Goal: Task Accomplishment & Management: Use online tool/utility

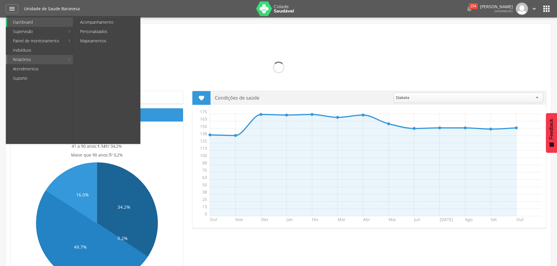
click at [27, 60] on link "Relatórios" at bounding box center [36, 59] width 58 height 9
click at [92, 30] on link "Personalizados" at bounding box center [107, 31] width 66 height 9
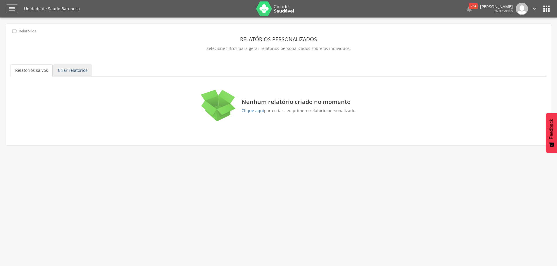
click at [62, 69] on link "Criar relatórios" at bounding box center [72, 70] width 39 height 12
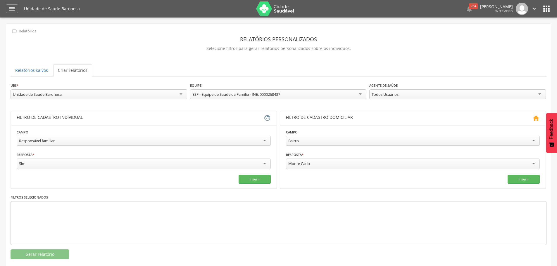
click at [91, 135] on div "**********" at bounding box center [144, 138] width 254 height 18
click at [87, 141] on div "Responsável familiar" at bounding box center [144, 141] width 254 height 10
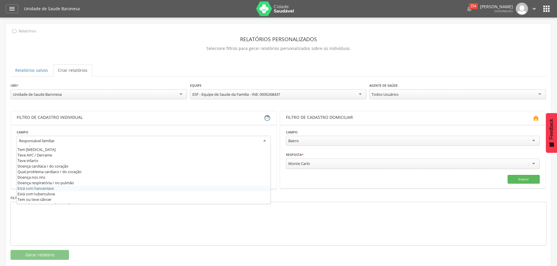
scroll to position [234, 0]
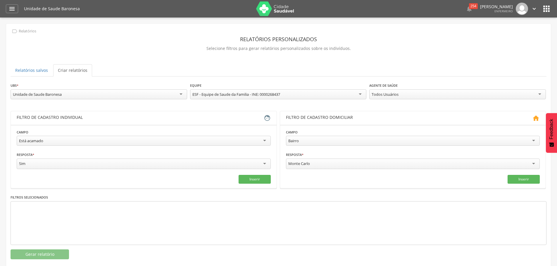
click at [310, 165] on input "select-one" at bounding box center [310, 164] width 1 height 5
drag, startPoint x: 315, startPoint y: 164, endPoint x: 273, endPoint y: 166, distance: 42.4
click at [273, 166] on div "**********" at bounding box center [279, 149] width 536 height 77
click at [329, 161] on div "Monte Carlo" at bounding box center [413, 164] width 254 height 10
click at [329, 161] on div "Monte Carlo" at bounding box center [413, 164] width 254 height 11
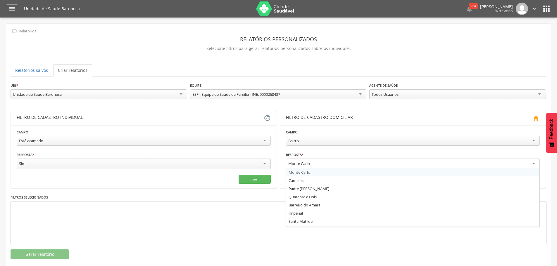
click at [329, 161] on div "Monte Carlo" at bounding box center [413, 164] width 254 height 11
type input "******"
click at [535, 179] on button "Inserir" at bounding box center [523, 178] width 32 height 9
click at [337, 166] on div "Baronesa" at bounding box center [413, 164] width 254 height 11
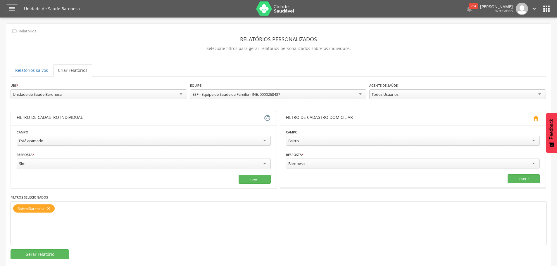
drag, startPoint x: 333, startPoint y: 164, endPoint x: 249, endPoint y: 160, distance: 83.7
click at [249, 160] on div "**********" at bounding box center [279, 149] width 536 height 77
click at [307, 163] on div "Baronesa" at bounding box center [413, 164] width 254 height 10
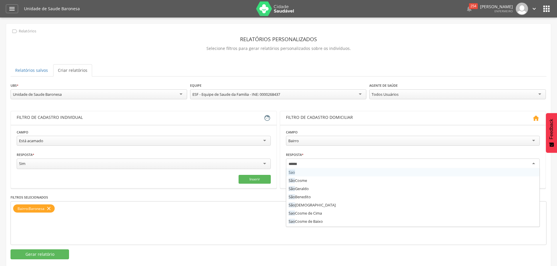
type input "*******"
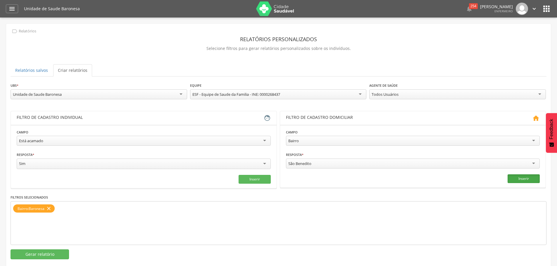
click at [527, 177] on button "Inserir" at bounding box center [523, 178] width 32 height 9
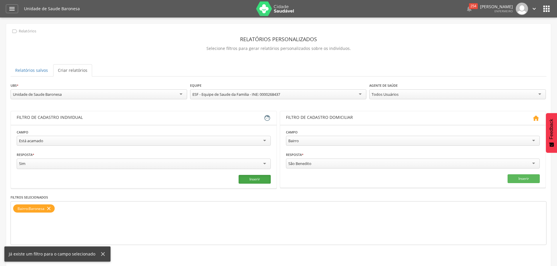
click at [257, 179] on button "Inserir" at bounding box center [254, 179] width 32 height 9
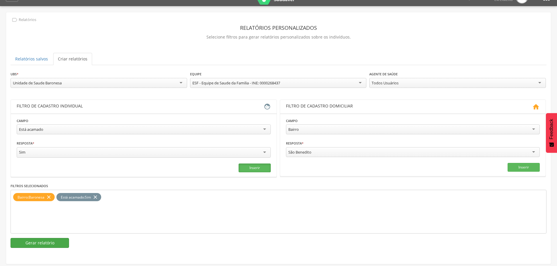
scroll to position [18, 0]
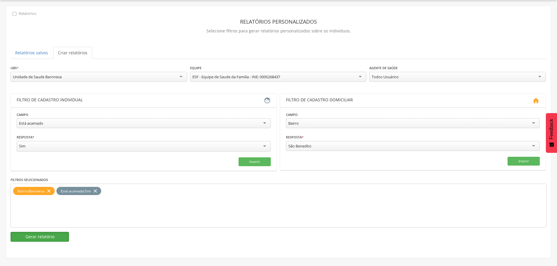
click at [55, 239] on button "Gerar relatório" at bounding box center [40, 237] width 58 height 10
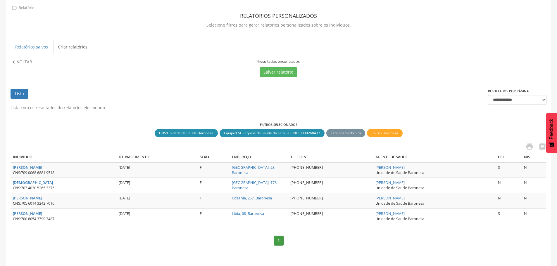
scroll to position [25, 0]
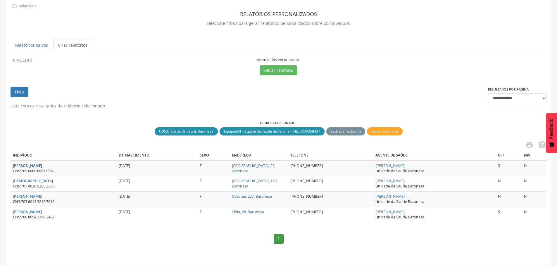
drag, startPoint x: 71, startPoint y: 166, endPoint x: 25, endPoint y: 167, distance: 46.8
click at [25, 167] on div "[PERSON_NAME]" at bounding box center [63, 165] width 101 height 5
click at [35, 165] on strong "[PERSON_NAME]" at bounding box center [27, 165] width 29 height 5
type input "**********"
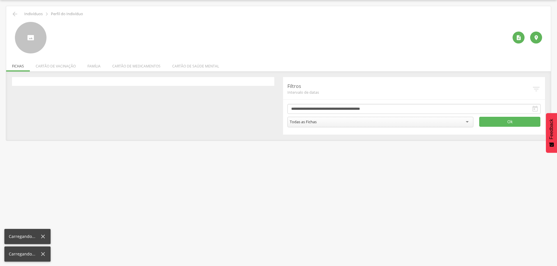
scroll to position [18, 0]
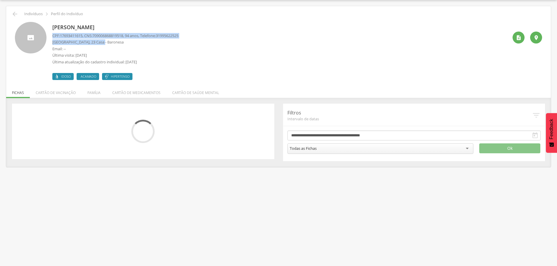
drag, startPoint x: 52, startPoint y: 34, endPoint x: 113, endPoint y: 41, distance: 61.3
click at [113, 41] on div "[PERSON_NAME] CPF: 17693411615 , CNS: [PHONE_NUMBER] , 94 anos, Telefone: [PHON…" at bounding box center [278, 51] width 527 height 58
copy div "CPF: 17693411615 , CNS: [PHONE_NUMBER] , 94 anos, Telefone: [PHONE_NUMBER] [GEO…"
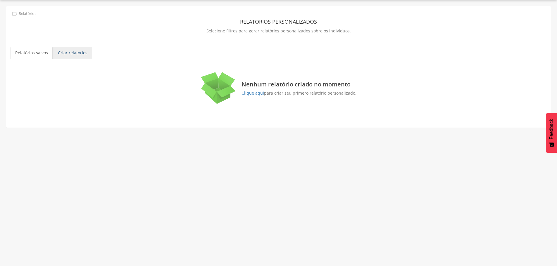
click at [79, 54] on link "Criar relatórios" at bounding box center [72, 53] width 39 height 12
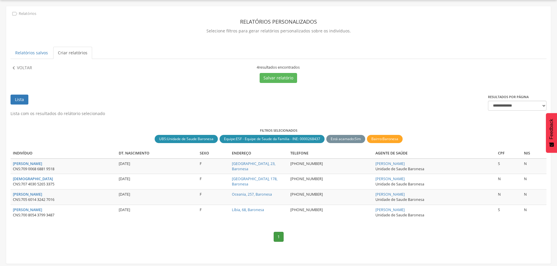
click at [20, 72] on div " Voltar" at bounding box center [76, 74] width 131 height 18
click at [21, 71] on p "Voltar" at bounding box center [24, 68] width 15 height 6
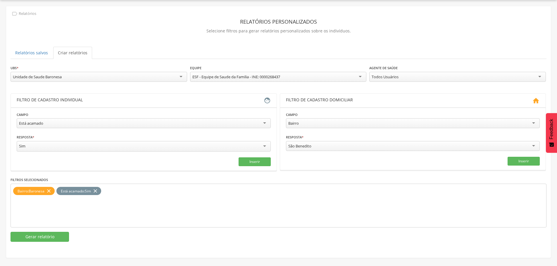
click at [47, 188] on icon "close" at bounding box center [49, 191] width 6 height 8
click at [532, 157] on button "Inserir" at bounding box center [523, 161] width 32 height 9
click at [37, 233] on button "Gerar relatório" at bounding box center [40, 237] width 58 height 10
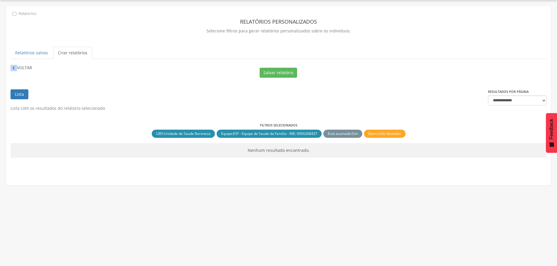
click at [14, 67] on icon "" at bounding box center [14, 68] width 6 height 6
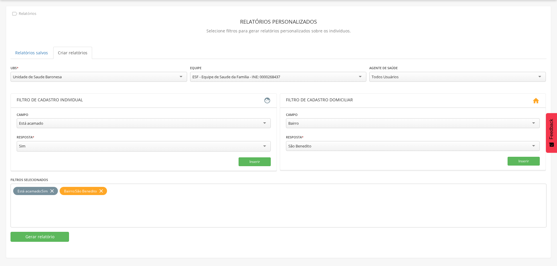
click at [43, 129] on div "Está acamado Responsável familiar Relação de parentesco com o responsável Cartã…" at bounding box center [144, 123] width 254 height 11
click at [47, 124] on div "Está acamado" at bounding box center [144, 123] width 254 height 10
click at [377, 146] on div "São Benedito" at bounding box center [413, 146] width 254 height 11
click at [315, 143] on div "São Benedito" at bounding box center [413, 146] width 254 height 10
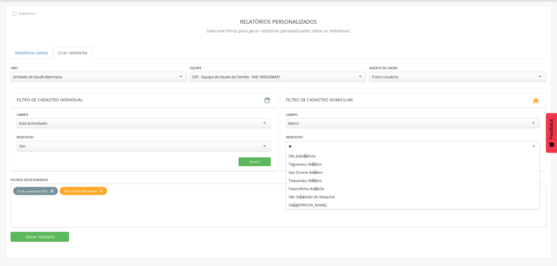
scroll to position [0, 0]
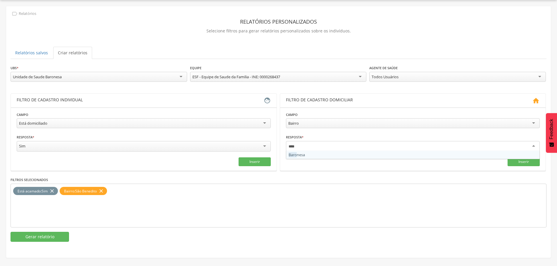
type input "*****"
click at [103, 190] on icon "close" at bounding box center [101, 191] width 6 height 8
click at [529, 160] on button "Inserir" at bounding box center [523, 161] width 32 height 9
click at [31, 238] on button "Gerar relatório" at bounding box center [40, 237] width 58 height 10
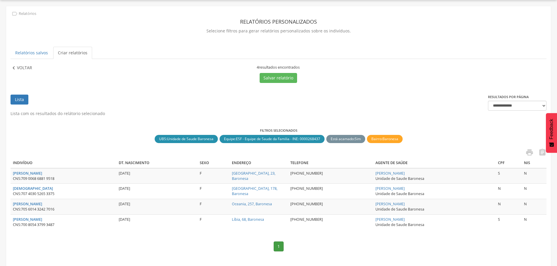
click at [20, 66] on p "Voltar" at bounding box center [24, 68] width 15 height 6
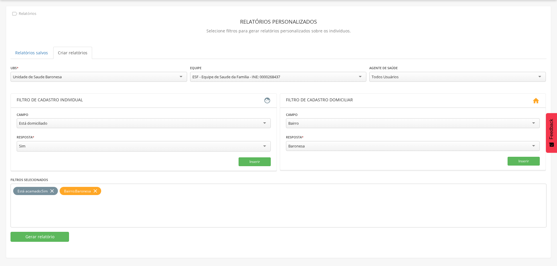
click at [51, 189] on icon "close" at bounding box center [52, 191] width 6 height 8
click at [58, 117] on div "**********" at bounding box center [144, 121] width 254 height 18
click at [54, 124] on div "Está domiciliado" at bounding box center [144, 123] width 254 height 10
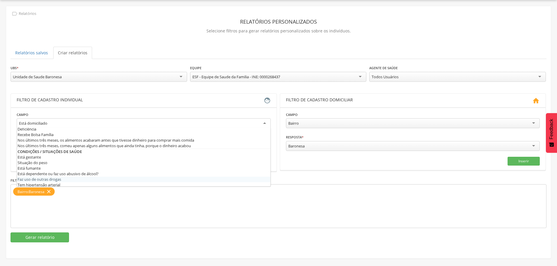
scroll to position [175, 0]
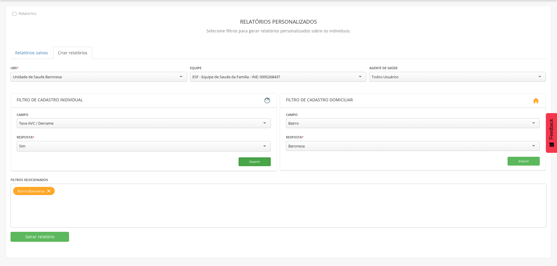
click at [255, 164] on button "Inserir" at bounding box center [254, 161] width 32 height 9
click at [31, 236] on button "Gerar relatório" at bounding box center [40, 237] width 58 height 10
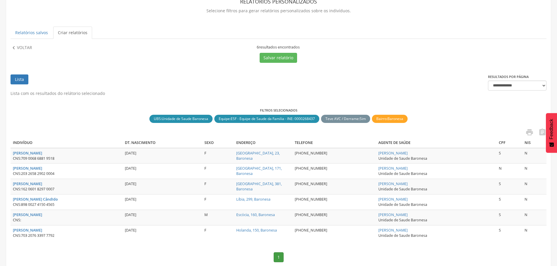
scroll to position [47, 0]
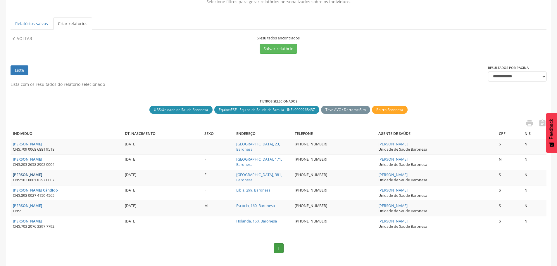
drag, startPoint x: 68, startPoint y: 174, endPoint x: 25, endPoint y: 176, distance: 42.7
click at [25, 176] on div "[PERSON_NAME]" at bounding box center [66, 174] width 107 height 5
click at [62, 182] on div "CNS: 162 0601 8297 0007" at bounding box center [66, 180] width 107 height 5
drag, startPoint x: 62, startPoint y: 183, endPoint x: 22, endPoint y: 180, distance: 39.8
click at [22, 180] on div "CNS: 162 0601 8297 0007" at bounding box center [66, 180] width 107 height 5
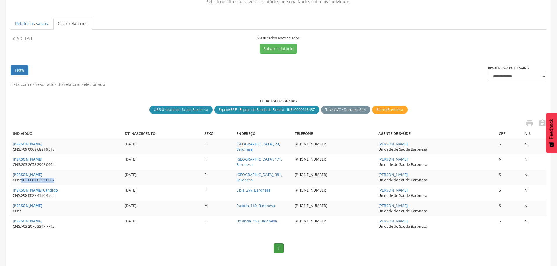
copy span "162 0601 8297 0007"
click at [93, 257] on nav "1" at bounding box center [279, 249] width 536 height 22
click at [22, 31] on div "**********" at bounding box center [278, 120] width 544 height 287
click at [22, 35] on div "**********" at bounding box center [278, 120] width 544 height 287
click at [22, 37] on p "Voltar" at bounding box center [24, 39] width 15 height 6
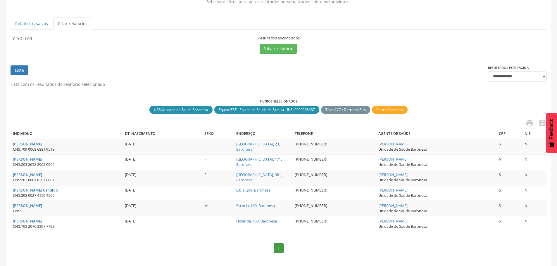
scroll to position [18, 0]
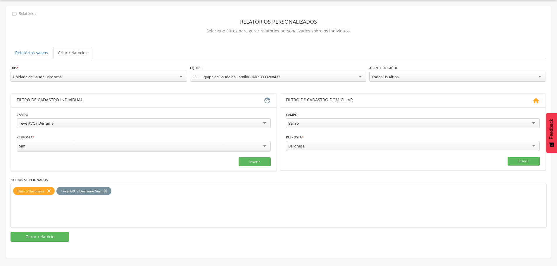
click at [104, 126] on div "Teve AVC / Derrame" at bounding box center [144, 123] width 254 height 10
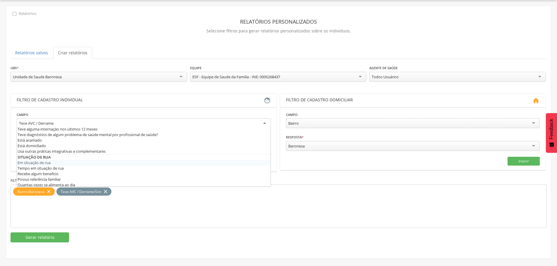
scroll to position [287, 0]
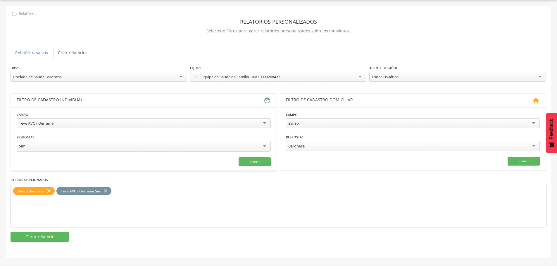
click at [147, 240] on section "Gerar relatório" at bounding box center [279, 237] width 536 height 10
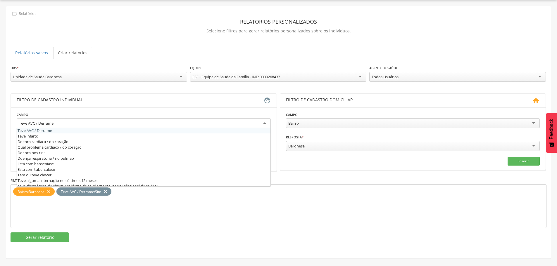
click at [69, 125] on div "Teve AVC / Derrame" at bounding box center [144, 123] width 254 height 11
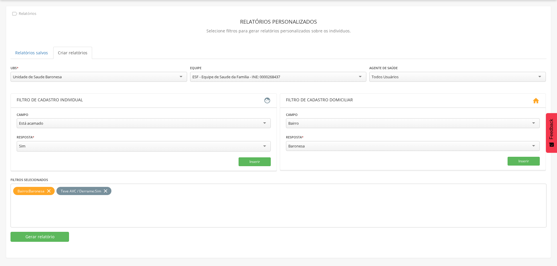
click at [338, 142] on div "Baronesa" at bounding box center [413, 146] width 254 height 10
click at [48, 189] on icon "close" at bounding box center [49, 191] width 6 height 8
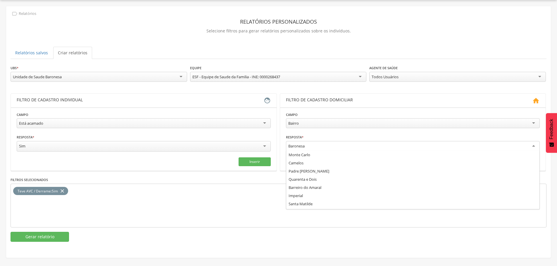
click at [350, 142] on div "Baronesa" at bounding box center [413, 146] width 254 height 11
type input "******"
click at [533, 161] on button "Inserir" at bounding box center [523, 161] width 32 height 9
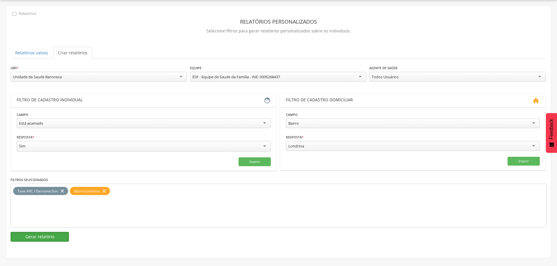
click at [55, 238] on button "Gerar relatório" at bounding box center [40, 237] width 58 height 10
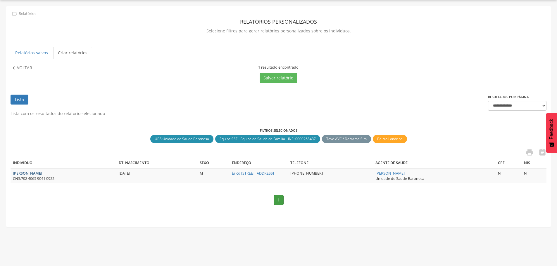
click at [37, 173] on strong "[PERSON_NAME]" at bounding box center [27, 173] width 29 height 5
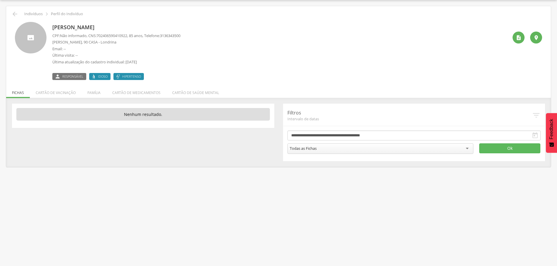
drag, startPoint x: 89, startPoint y: 35, endPoint x: 115, endPoint y: 43, distance: 27.5
click at [115, 43] on div "CPF: Não informado , CNS: [PHONE_NUMBER] , 85 anos, Telefone: [PHONE_NUMBER] [P…" at bounding box center [116, 50] width 128 height 35
copy div "CNS: [PHONE_NUMBER] , 85 anos, Telefone: [PHONE_NUMBER] [PERSON_NAME], 90 CASA …"
click at [128, 39] on div "CPF: Não informado , CNS: [PHONE_NUMBER] , 85 anos, Telefone: [PHONE_NUMBER] [P…" at bounding box center [116, 50] width 128 height 35
click at [131, 39] on div "CPF: Não informado , CNS: [PHONE_NUMBER] , 85 anos, Telefone: [PHONE_NUMBER] [P…" at bounding box center [116, 50] width 128 height 35
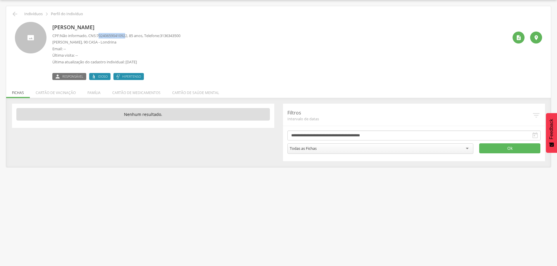
drag, startPoint x: 131, startPoint y: 37, endPoint x: 128, endPoint y: 47, distance: 11.1
click at [101, 34] on span "702406590410922" at bounding box center [111, 35] width 31 height 5
click at [129, 50] on p "Email: --" at bounding box center [116, 49] width 128 height 6
drag, startPoint x: 131, startPoint y: 35, endPoint x: 99, endPoint y: 38, distance: 32.3
click at [99, 38] on span "702406590410922" at bounding box center [111, 35] width 31 height 5
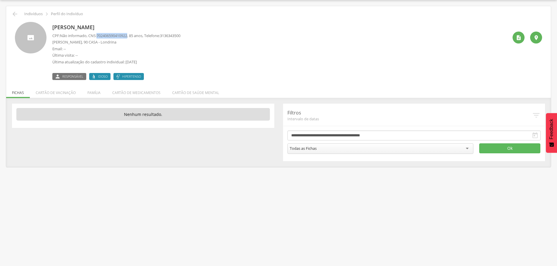
copy span "702406590410922"
click at [15, 13] on icon "" at bounding box center [14, 14] width 7 height 7
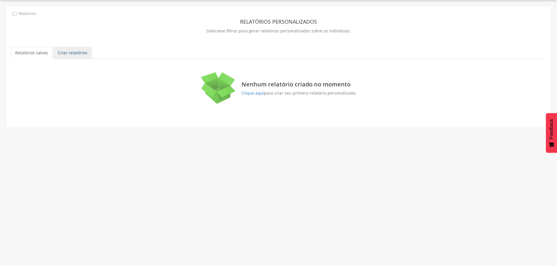
click at [70, 52] on link "Criar relatórios" at bounding box center [72, 53] width 39 height 12
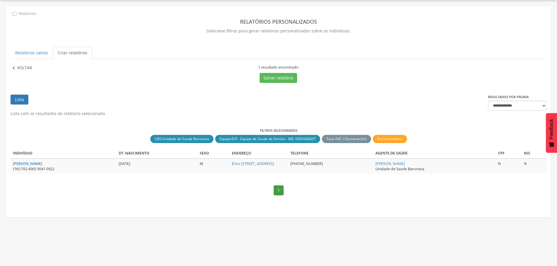
click at [18, 65] on p "Voltar" at bounding box center [24, 68] width 15 height 6
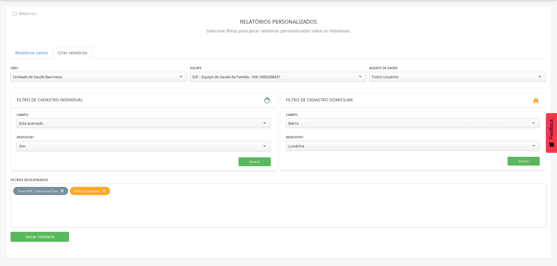
click at [47, 122] on div "Está acamado" at bounding box center [144, 123] width 254 height 10
click at [262, 160] on button "Inserir" at bounding box center [254, 161] width 32 height 9
click at [62, 190] on icon "close" at bounding box center [62, 191] width 6 height 8
click at [454, 147] on div "Londrina" at bounding box center [413, 146] width 254 height 10
drag, startPoint x: 307, startPoint y: 144, endPoint x: 296, endPoint y: 146, distance: 11.2
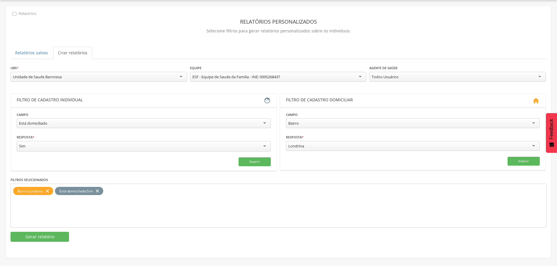
click at [288, 144] on div "Londrina" at bounding box center [413, 146] width 254 height 10
click at [303, 148] on div "Londrina" at bounding box center [296, 145] width 16 height 5
drag, startPoint x: 304, startPoint y: 148, endPoint x: 283, endPoint y: 148, distance: 20.7
click at [283, 148] on section "Campo ****** Bairro Bairro Rua Tipo de logradouro Domicílio sem número Situação…" at bounding box center [413, 138] width 266 height 63
type input "********"
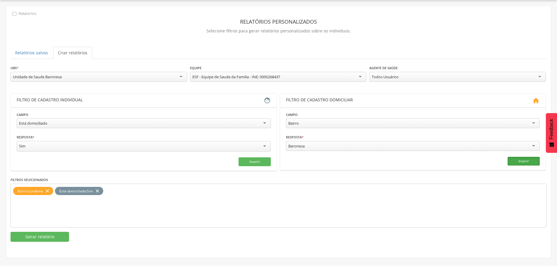
click at [529, 162] on button "Inserir" at bounding box center [523, 161] width 32 height 9
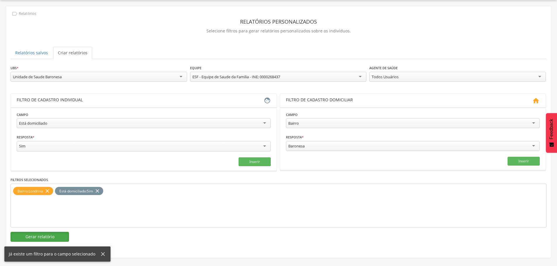
click at [34, 237] on button "Gerar relatório" at bounding box center [40, 237] width 58 height 10
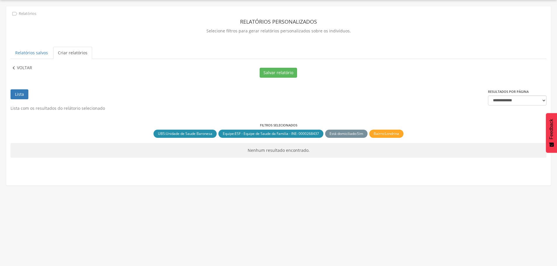
click at [19, 67] on p "Voltar" at bounding box center [24, 68] width 15 height 6
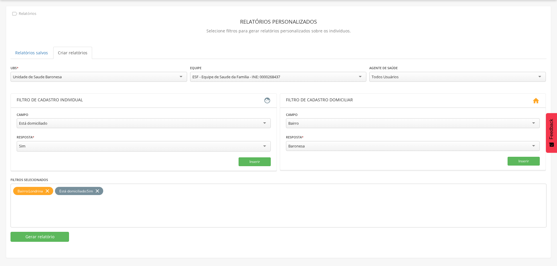
click at [59, 117] on div "**********" at bounding box center [144, 121] width 254 height 18
click at [60, 122] on div "Está domiciliado" at bounding box center [144, 123] width 254 height 10
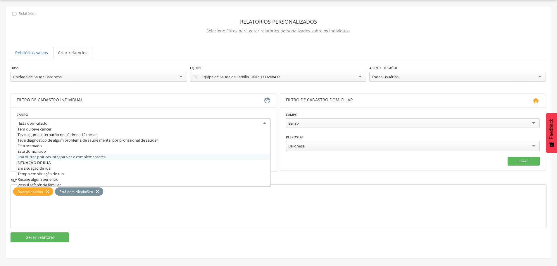
scroll to position [228, 0]
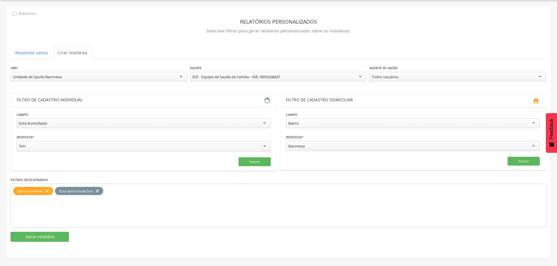
drag, startPoint x: 130, startPoint y: 224, endPoint x: 121, endPoint y: 212, distance: 15.2
click at [131, 223] on div "Bairro : Londrina close Está domiciliado : Sim close" at bounding box center [279, 206] width 536 height 44
click at [48, 189] on icon "close" at bounding box center [47, 191] width 6 height 8
click at [324, 144] on div "Baronesa" at bounding box center [413, 146] width 254 height 10
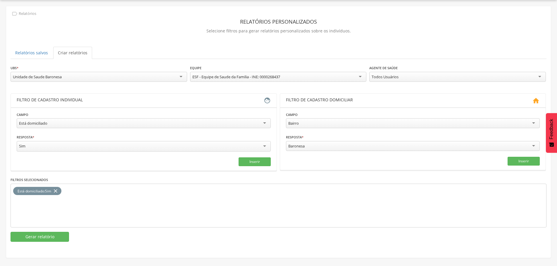
click at [324, 144] on div "Baronesa" at bounding box center [413, 146] width 254 height 10
drag, startPoint x: 319, startPoint y: 144, endPoint x: 269, endPoint y: 144, distance: 50.6
click at [269, 144] on div "**********" at bounding box center [279, 132] width 536 height 77
click at [292, 146] on div "Baronesa" at bounding box center [296, 145] width 16 height 5
drag, startPoint x: 312, startPoint y: 147, endPoint x: 283, endPoint y: 149, distance: 29.0
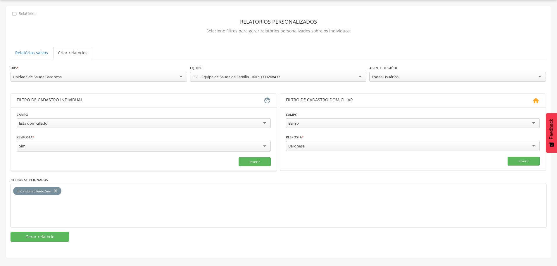
click at [283, 149] on section "Campo ****** Bairro Bairro Rua Tipo de logradouro Domicílio sem número Situação…" at bounding box center [413, 138] width 266 height 63
click at [292, 146] on div "Baronesa" at bounding box center [296, 145] width 16 height 5
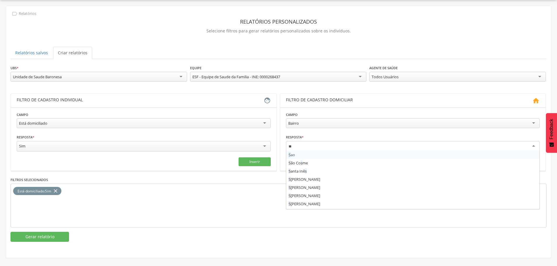
scroll to position [0, 0]
type input "********"
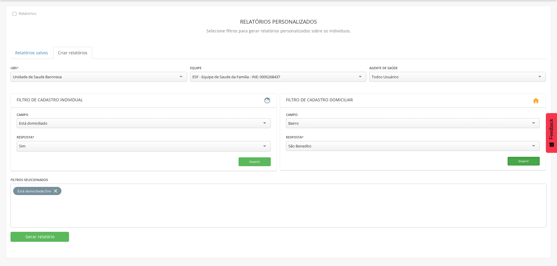
click at [528, 160] on button "Inserir" at bounding box center [523, 161] width 32 height 9
click at [46, 236] on button "Gerar relatório" at bounding box center [40, 237] width 58 height 10
